Goal: Information Seeking & Learning: Check status

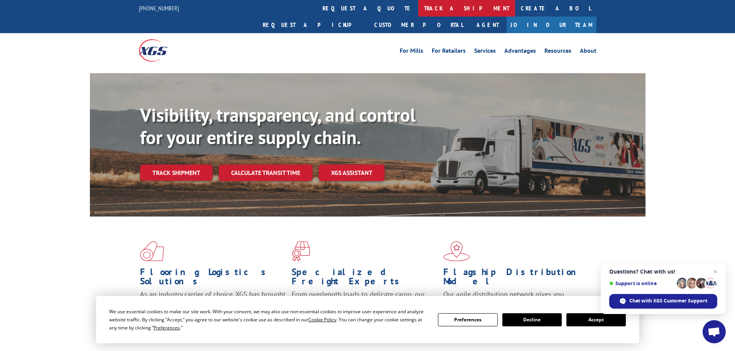
click at [418, 7] on link "track a shipment" at bounding box center [466, 8] width 97 height 17
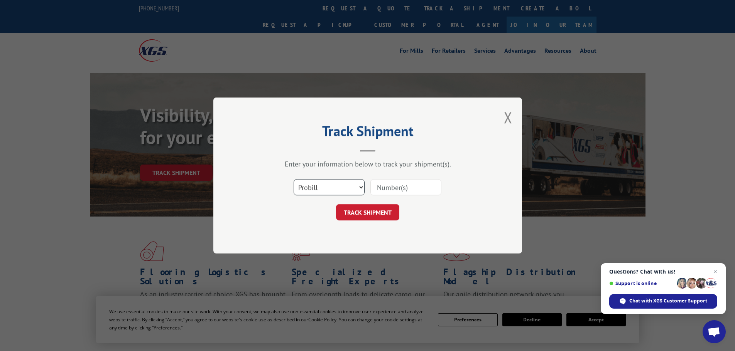
click at [334, 188] on select "Select category... Probill BOL PO" at bounding box center [329, 187] width 71 height 16
select select "po"
click at [294, 179] on select "Select category... Probill BOL PO" at bounding box center [329, 187] width 71 height 16
click at [384, 186] on input at bounding box center [405, 187] width 71 height 16
paste input "38540296"
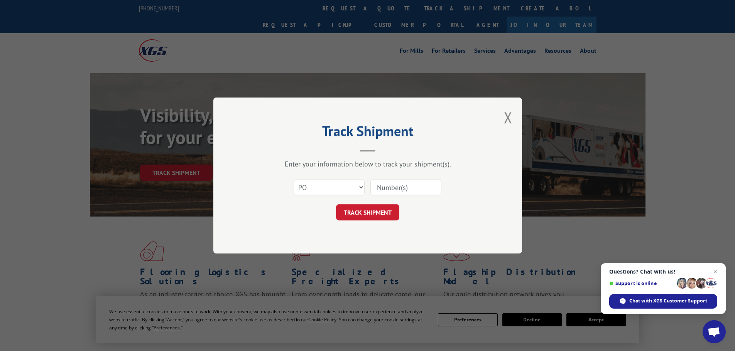
type input "38540296"
click at [359, 214] on button "TRACK SHIPMENT" at bounding box center [367, 212] width 63 height 16
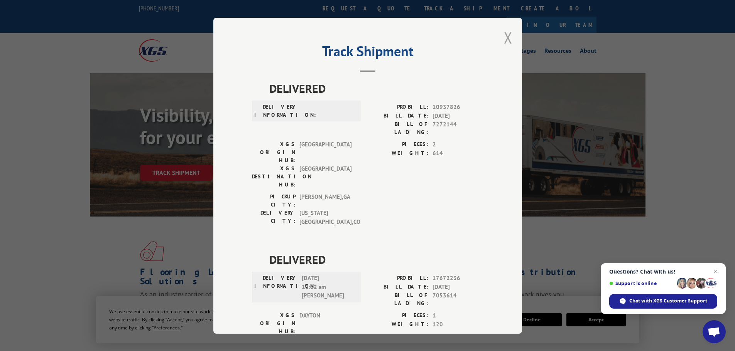
click at [506, 39] on button "Close modal" at bounding box center [508, 37] width 8 height 20
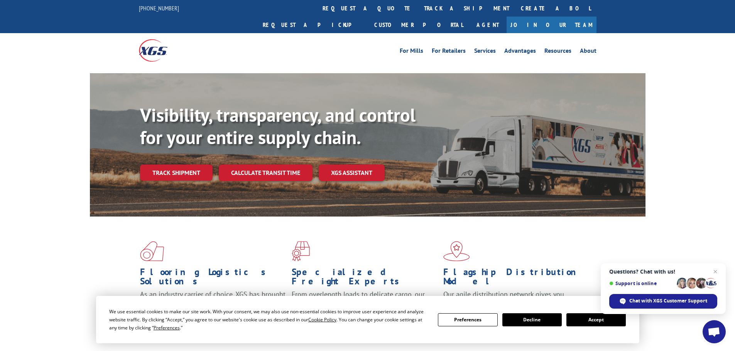
drag, startPoint x: 394, startPoint y: 6, endPoint x: 397, endPoint y: 23, distance: 16.9
click at [515, 6] on link "Create a BOL" at bounding box center [555, 8] width 81 height 17
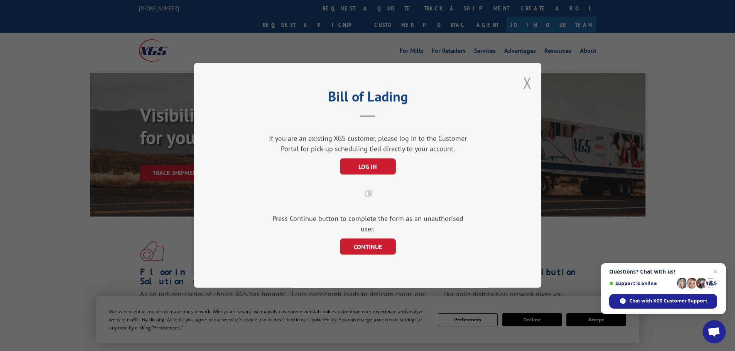
click at [526, 87] on button "Close modal" at bounding box center [527, 83] width 8 height 20
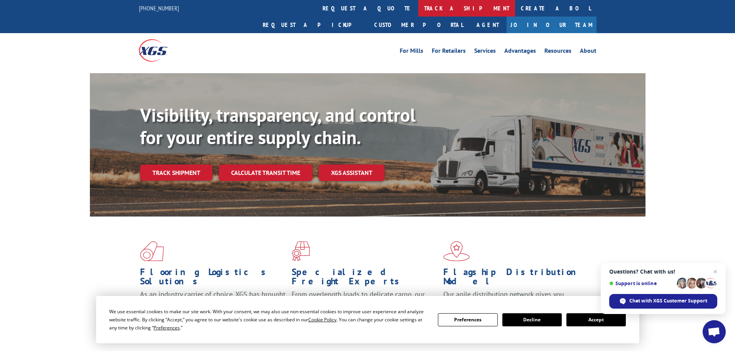
click at [418, 9] on link "track a shipment" at bounding box center [466, 8] width 97 height 17
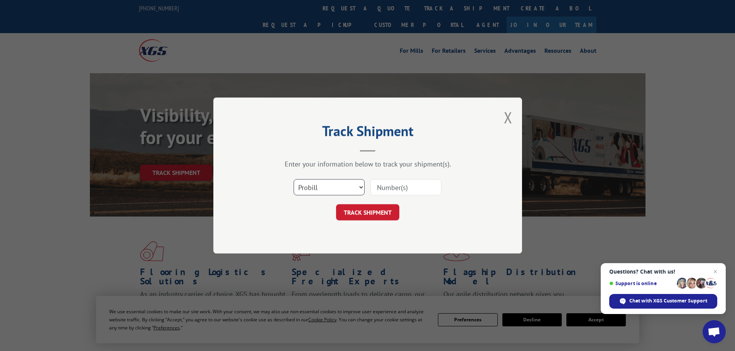
drag, startPoint x: 323, startPoint y: 188, endPoint x: 322, endPoint y: 169, distance: 19.3
click at [323, 188] on select "Select category... Probill BOL PO" at bounding box center [329, 187] width 71 height 16
select select "po"
click at [294, 179] on select "Select category... Probill BOL PO" at bounding box center [329, 187] width 71 height 16
click at [393, 186] on input at bounding box center [405, 187] width 71 height 16
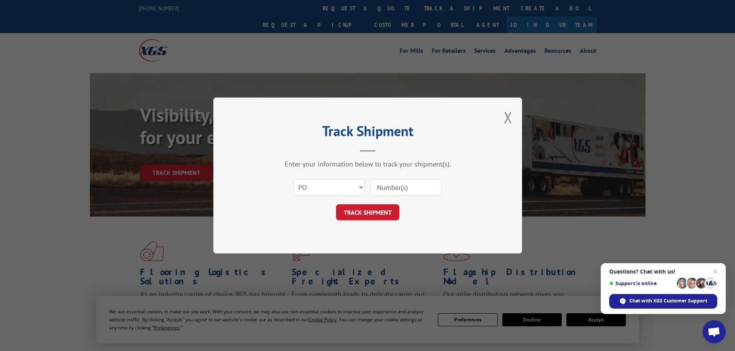
paste input "38540317"
type input "38540317"
click at [363, 211] on button "TRACK SHIPMENT" at bounding box center [367, 212] width 63 height 16
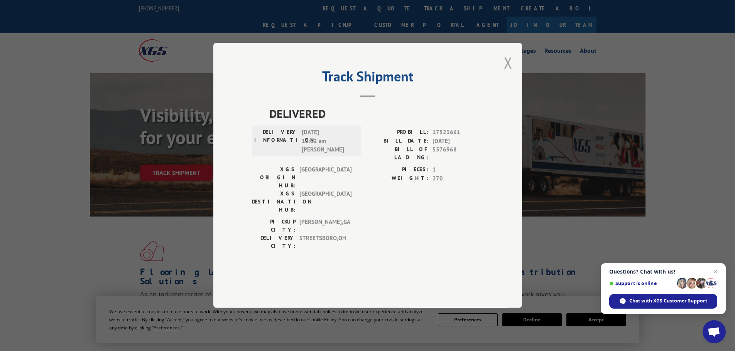
click at [507, 73] on button "Close modal" at bounding box center [508, 62] width 8 height 20
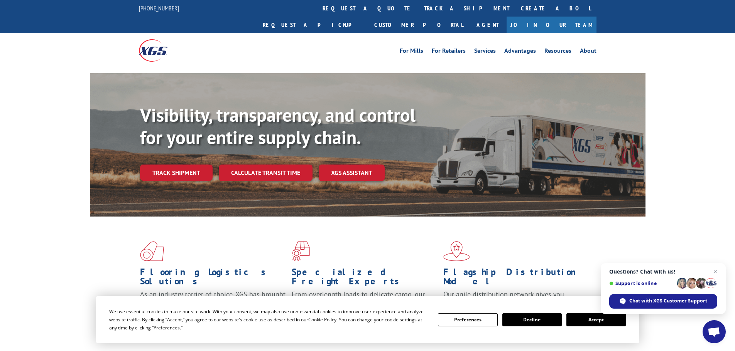
drag, startPoint x: 348, startPoint y: 5, endPoint x: 355, endPoint y: 5, distance: 6.2
click at [418, 5] on link "track a shipment" at bounding box center [466, 8] width 97 height 17
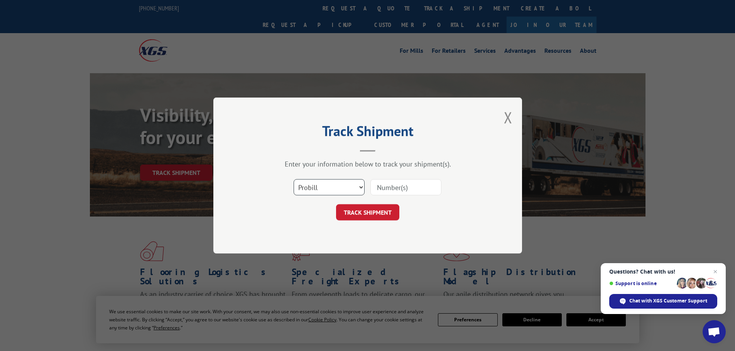
click at [329, 187] on select "Select category... Probill BOL PO" at bounding box center [329, 187] width 71 height 16
select select "po"
click at [294, 179] on select "Select category... Probill BOL PO" at bounding box center [329, 187] width 71 height 16
click at [392, 189] on input at bounding box center [405, 187] width 71 height 16
paste input "38540399"
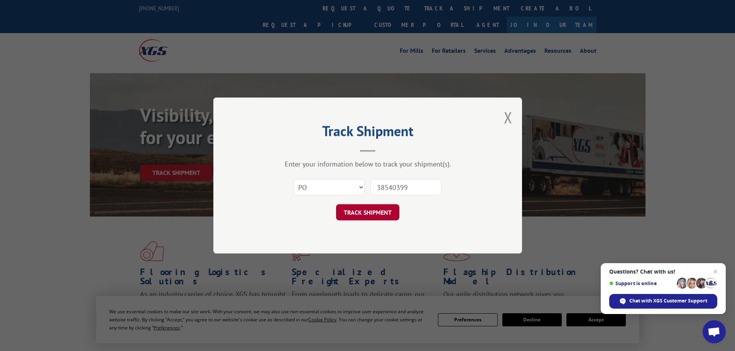
type input "38540399"
click at [367, 216] on button "TRACK SHIPMENT" at bounding box center [367, 212] width 63 height 16
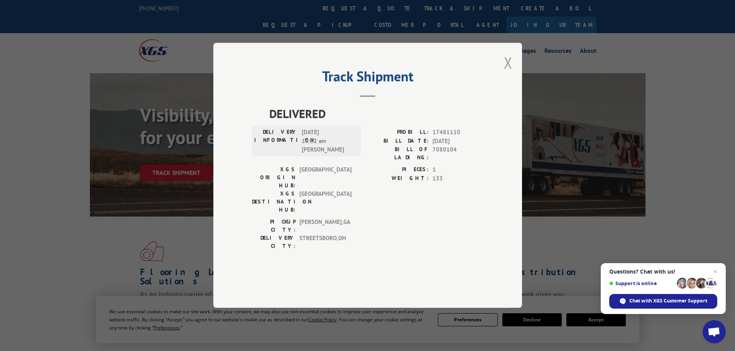
click at [506, 73] on button "Close modal" at bounding box center [508, 62] width 8 height 20
